Goal: Browse casually: Explore the website without a specific task or goal

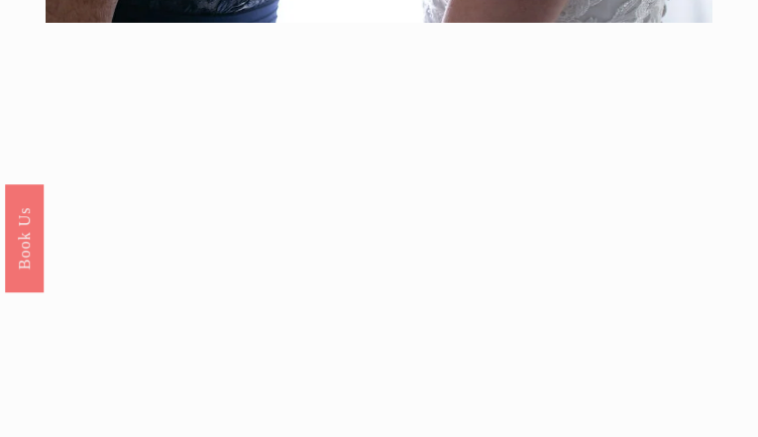
scroll to position [4262, 0]
